Goal: Task Accomplishment & Management: Manage account settings

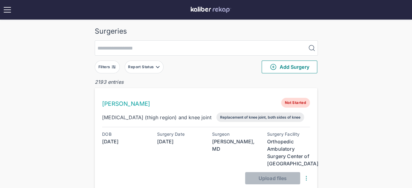
click at [111, 63] on button "Filters" at bounding box center [107, 66] width 25 height 13
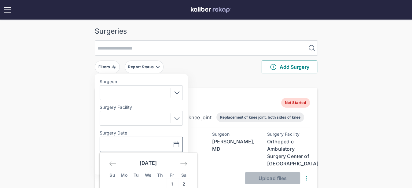
click at [121, 141] on input "text" at bounding box center [119, 143] width 35 height 7
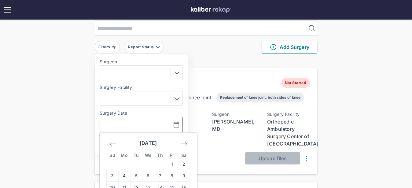
scroll to position [56, 0]
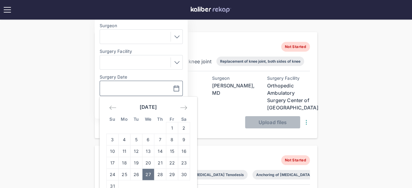
click at [151, 172] on td "27" at bounding box center [148, 175] width 12 height 12
type input "**********"
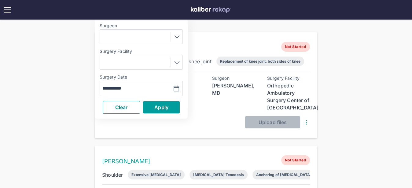
click at [163, 111] on button "Apply" at bounding box center [161, 107] width 37 height 12
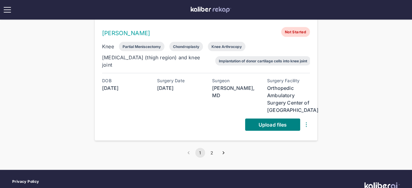
scroll to position [1083, 0]
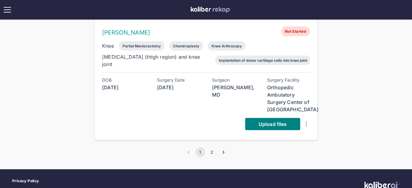
click at [212, 147] on button "2" at bounding box center [212, 152] width 10 height 10
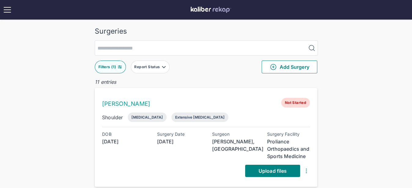
scroll to position [72, 0]
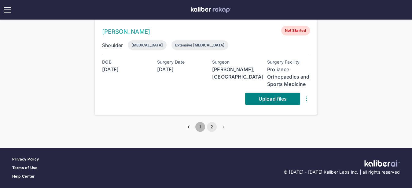
click at [200, 122] on button "1" at bounding box center [200, 127] width 10 height 10
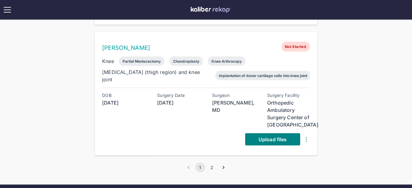
scroll to position [1067, 0]
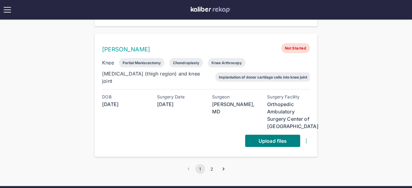
click at [215, 164] on button "2" at bounding box center [212, 169] width 10 height 10
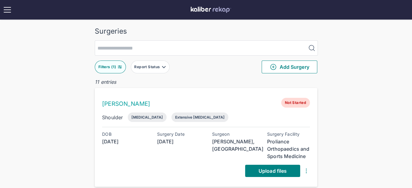
scroll to position [72, 0]
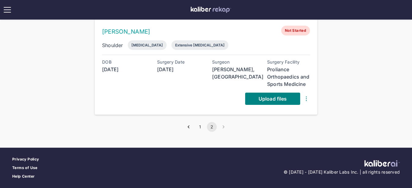
click at [200, 123] on button "1" at bounding box center [200, 127] width 10 height 10
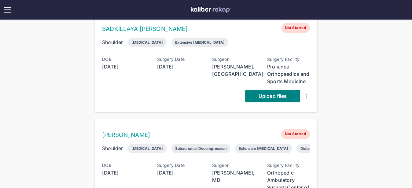
scroll to position [465, 0]
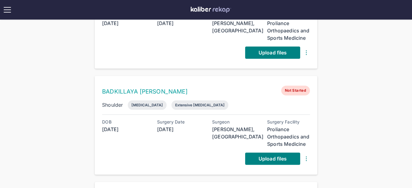
click at [4, 91] on div "Surgeries Filters ( 1 ) Report Status Add Surgery 11 entries [PERSON_NAME] BEAR…" at bounding box center [206, 155] width 412 height 1240
click at [282, 159] on div "BADKILLAYA [PERSON_NAME] UDUPI Not Started Shoulder [MEDICAL_DATA] Extensive [M…" at bounding box center [206, 125] width 222 height 99
click at [275, 154] on link "Upload files" at bounding box center [272, 158] width 55 height 12
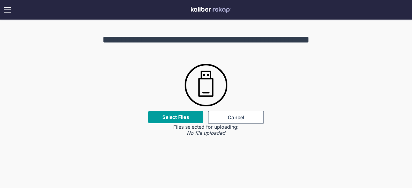
click at [179, 113] on div "Select Files" at bounding box center [175, 117] width 55 height 12
click at [176, 118] on label "Select Files" at bounding box center [175, 117] width 27 height 6
click at [0, 0] on input "Select Files" at bounding box center [0, 0] width 0 height 0
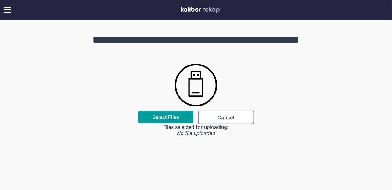
click at [159, 111] on div "Select Files" at bounding box center [166, 117] width 55 height 12
click at [161, 116] on label "Select Files" at bounding box center [166, 117] width 27 height 6
click at [0, 0] on input "Select Files" at bounding box center [0, 0] width 0 height 0
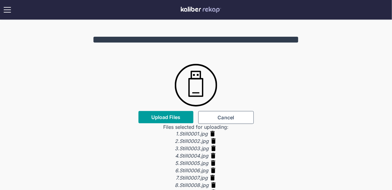
click at [174, 115] on span "Upload Files" at bounding box center [165, 117] width 29 height 6
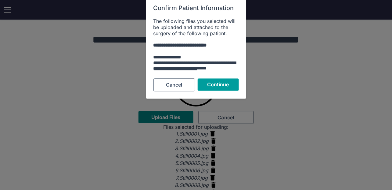
click at [216, 84] on span "Continue" at bounding box center [218, 85] width 22 height 6
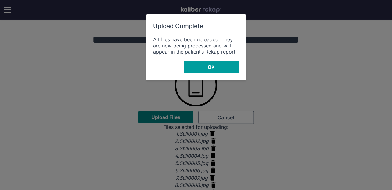
click at [195, 66] on button "OK" at bounding box center [211, 67] width 55 height 12
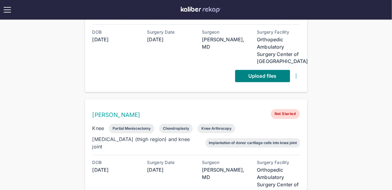
scroll to position [961, 0]
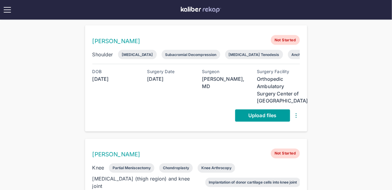
click at [257, 112] on span "Upload files" at bounding box center [263, 115] width 28 height 6
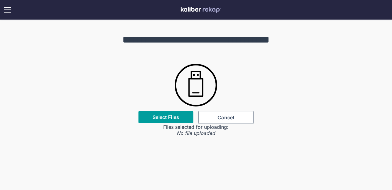
click at [178, 122] on div "Select Files" at bounding box center [166, 117] width 55 height 12
click at [173, 115] on label "Select Files" at bounding box center [166, 117] width 27 height 6
click at [0, 0] on input "Select Files" at bounding box center [0, 0] width 0 height 0
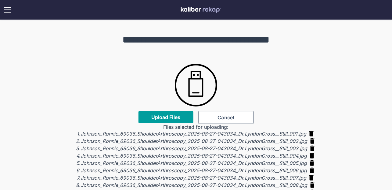
click at [180, 117] on span "Upload Files" at bounding box center [165, 117] width 29 height 6
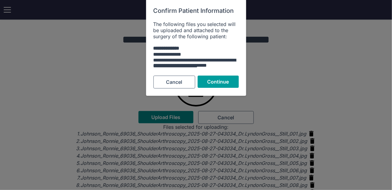
click at [224, 86] on button "Continue" at bounding box center [218, 81] width 41 height 12
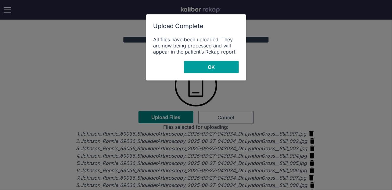
click at [206, 67] on button "OK" at bounding box center [211, 67] width 55 height 12
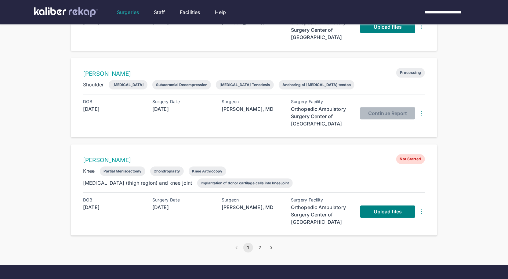
scroll to position [633, 0]
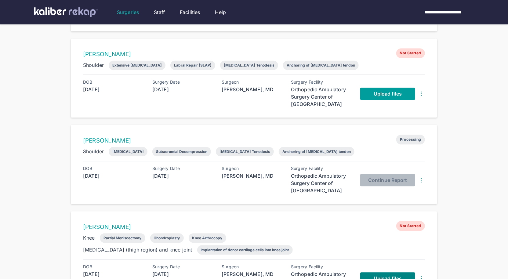
click at [384, 92] on span "Upload files" at bounding box center [388, 94] width 28 height 6
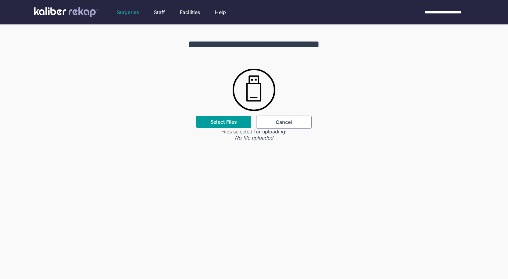
drag, startPoint x: 243, startPoint y: 113, endPoint x: 241, endPoint y: 116, distance: 3.2
click at [243, 113] on img at bounding box center [254, 90] width 42 height 52
click at [241, 116] on div "Select Files" at bounding box center [223, 122] width 55 height 12
click at [216, 123] on label "Select Files" at bounding box center [223, 122] width 27 height 6
click at [0, 0] on input "Select Files" at bounding box center [0, 0] width 0 height 0
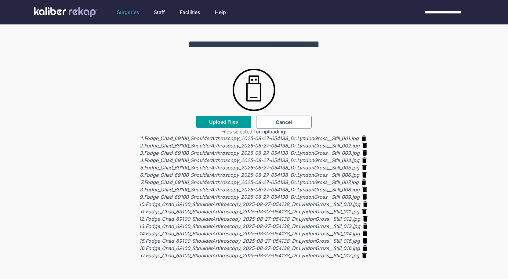
click at [230, 120] on span "Upload Files" at bounding box center [223, 122] width 29 height 6
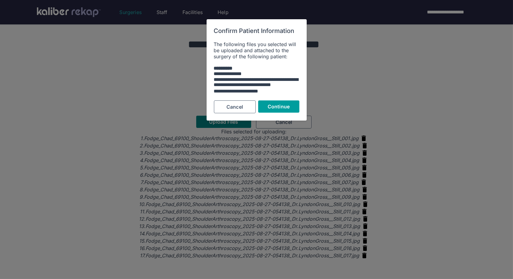
click at [279, 107] on span "Continue" at bounding box center [279, 107] width 22 height 6
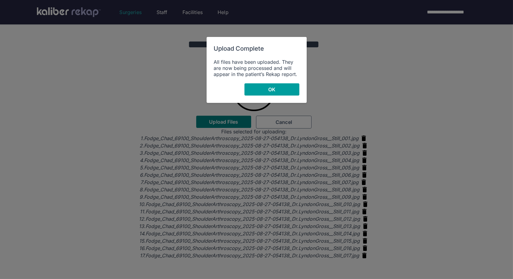
click at [283, 88] on button "OK" at bounding box center [272, 89] width 55 height 12
